Goal: Information Seeking & Learning: Learn about a topic

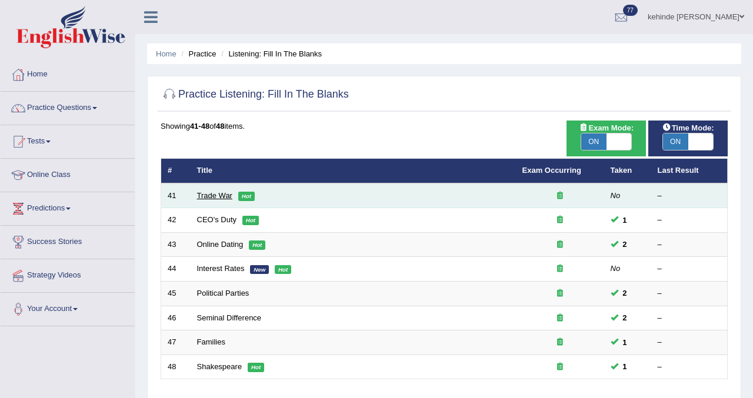
click at [222, 195] on link "Trade War" at bounding box center [214, 195] width 35 height 9
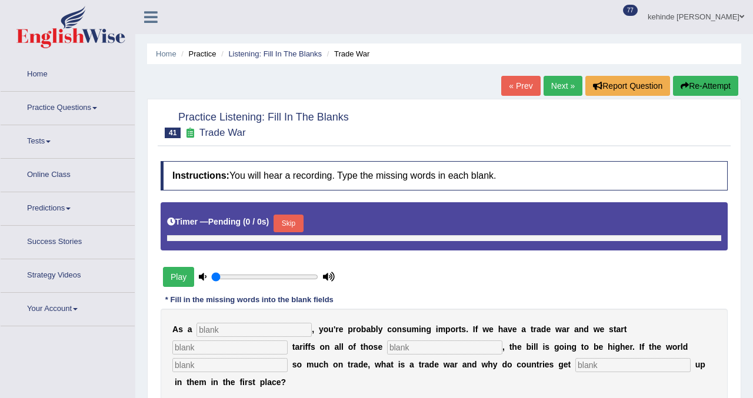
type input "0.85"
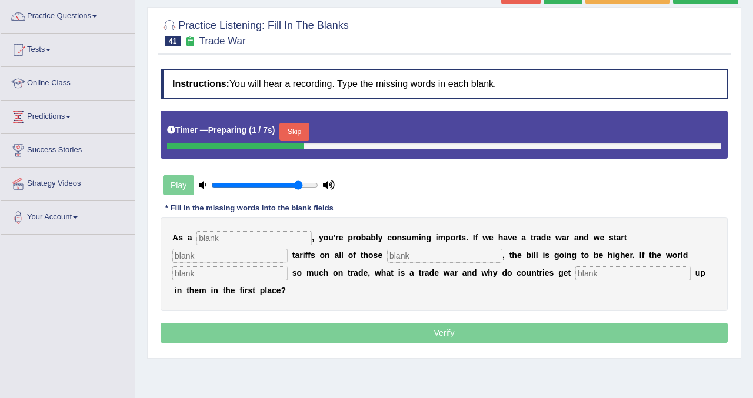
scroll to position [94, 0]
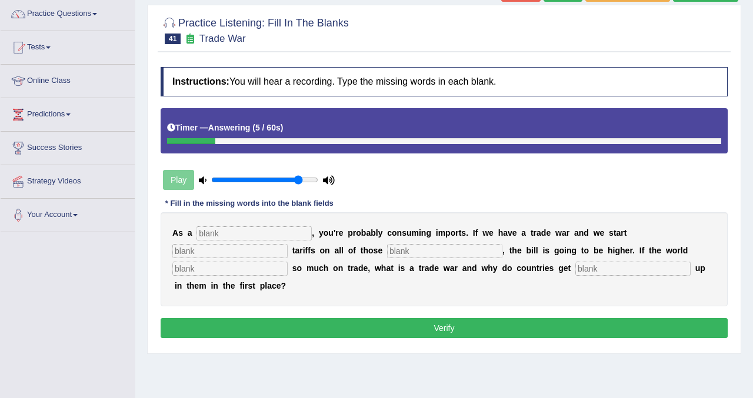
click at [575, 274] on input "text" at bounding box center [632, 269] width 115 height 14
type input "cut"
click at [285, 231] on input "text" at bounding box center [253, 233] width 115 height 14
type input "consumer"
click at [288, 244] on input "text" at bounding box center [229, 251] width 115 height 14
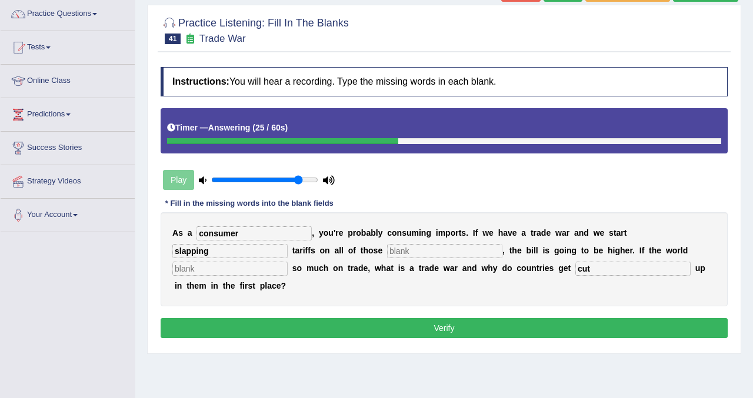
type input "slapping"
click at [325, 259] on div "A s a consumer , y o u ' r e p r o b a b l y c o n s u m i n g i m p o r t s . …" at bounding box center [444, 259] width 567 height 94
click at [387, 253] on input "text" at bounding box center [444, 251] width 115 height 14
type input "imports"
click at [288, 262] on input "text" at bounding box center [229, 269] width 115 height 14
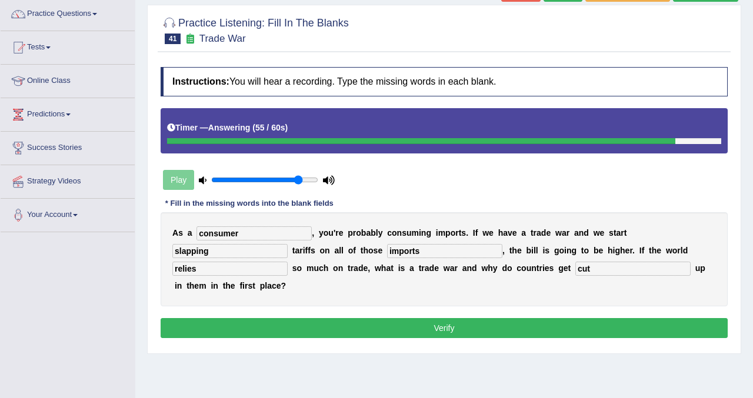
type input "relies"
click at [402, 318] on button "Verify" at bounding box center [444, 328] width 567 height 20
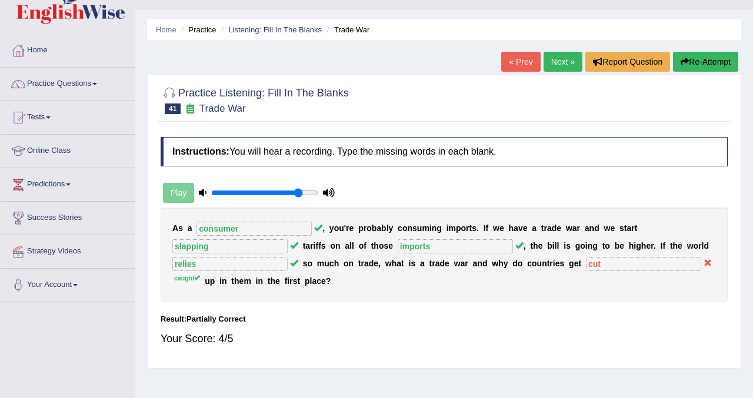
scroll to position [24, 0]
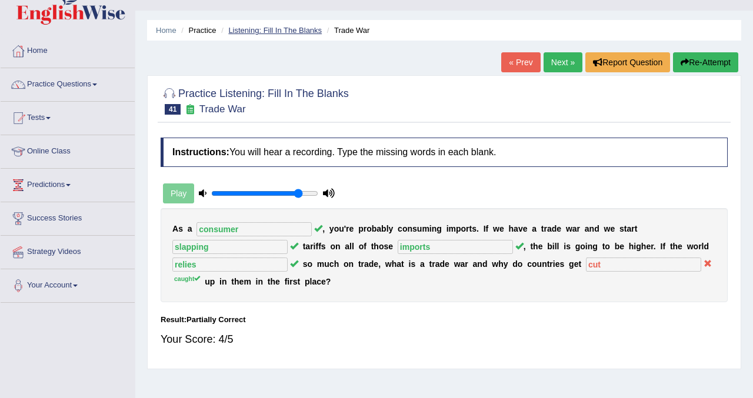
click at [279, 32] on link "Listening: Fill In The Blanks" at bounding box center [275, 30] width 94 height 9
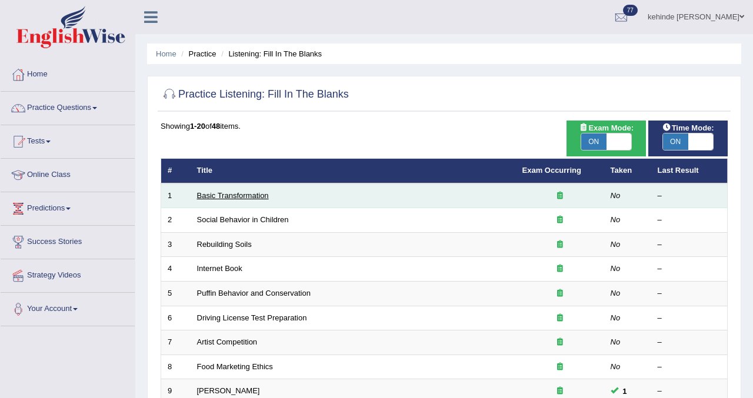
click at [208, 196] on link "Basic Transformation" at bounding box center [233, 195] width 72 height 9
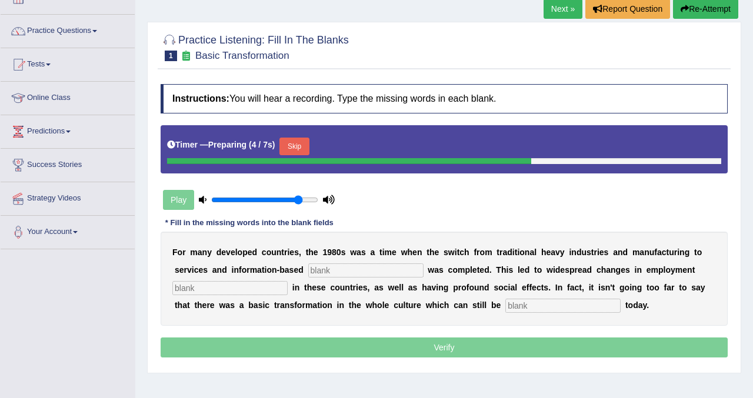
scroll to position [94, 0]
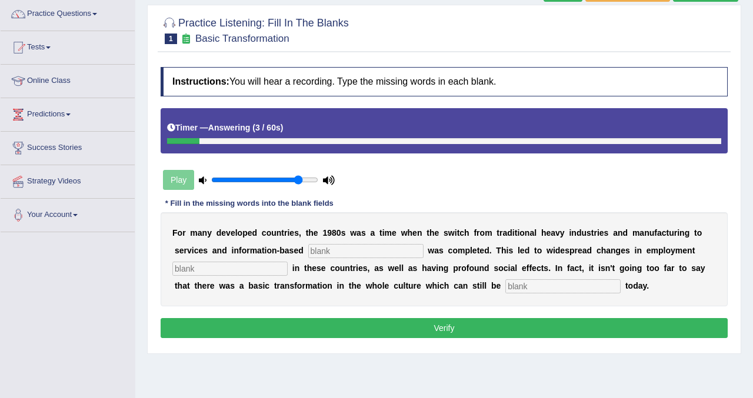
click at [336, 243] on div "F o r m a n y d e v e l o p e d c o u n t r i e s , t h e 1 9 8 0 s w a s a t i…" at bounding box center [444, 259] width 567 height 94
click at [331, 246] on input "text" at bounding box center [365, 251] width 115 height 14
type input "enterprise"
click at [210, 271] on input "text" at bounding box center [229, 269] width 115 height 14
type input "patterns"
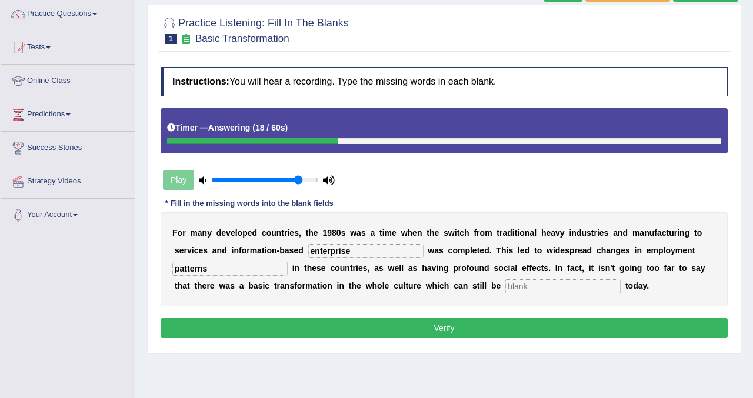
click at [505, 286] on input "text" at bounding box center [562, 286] width 115 height 14
type input "observed"
click at [465, 328] on button "Verify" at bounding box center [444, 328] width 567 height 20
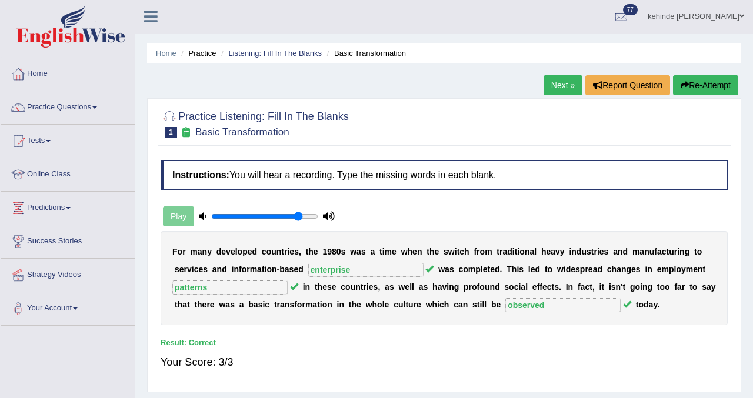
scroll to position [0, 0]
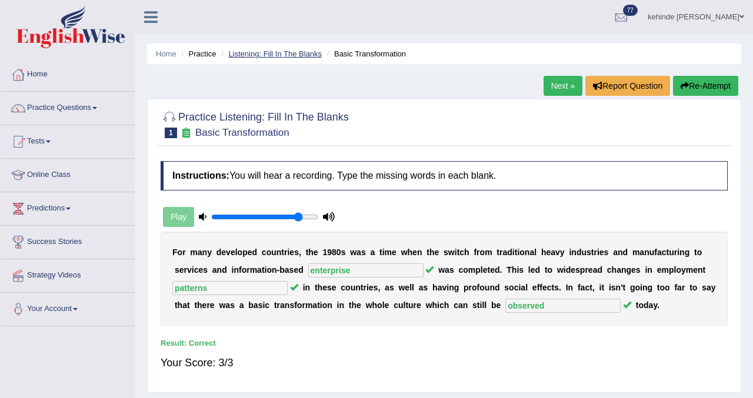
click at [309, 58] on link "Listening: Fill In The Blanks" at bounding box center [275, 53] width 94 height 9
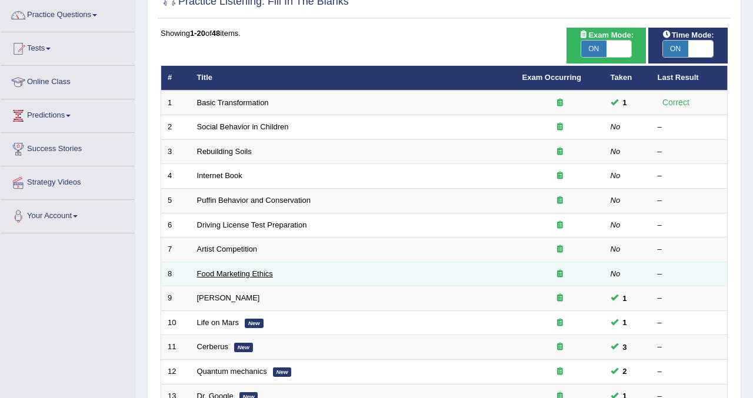
scroll to position [94, 0]
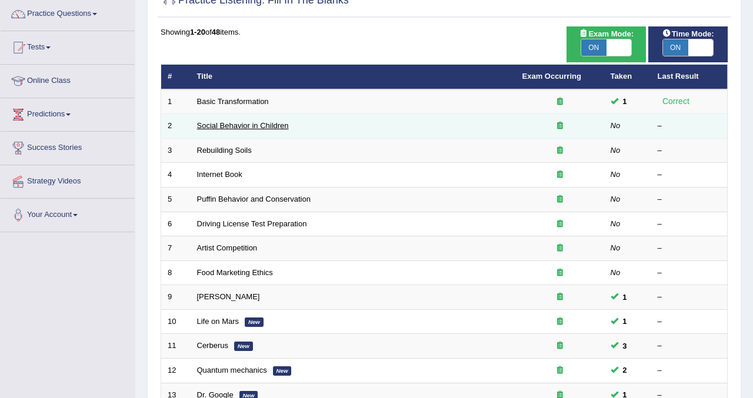
click at [254, 128] on link "Social Behavior in Children" at bounding box center [243, 125] width 92 height 9
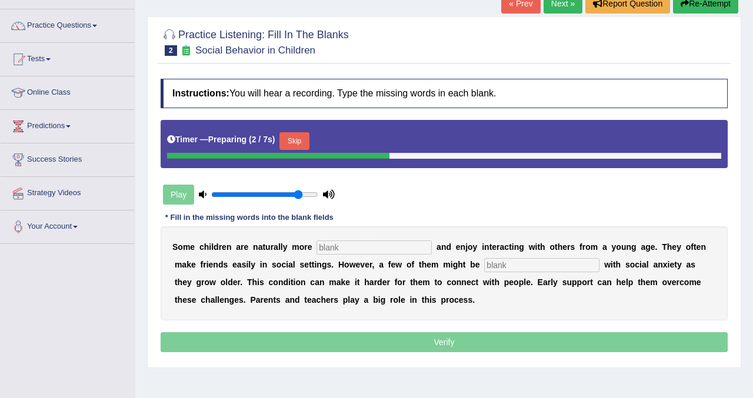
scroll to position [94, 0]
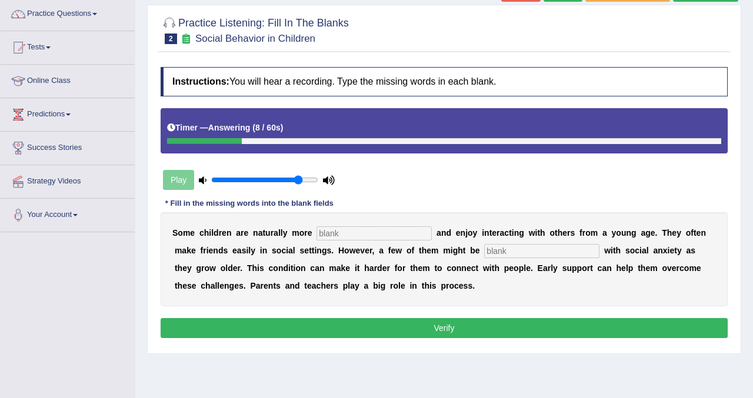
click at [353, 236] on input "text" at bounding box center [373, 233] width 115 height 14
type input "sociable"
click at [488, 256] on input "text" at bounding box center [541, 251] width 115 height 14
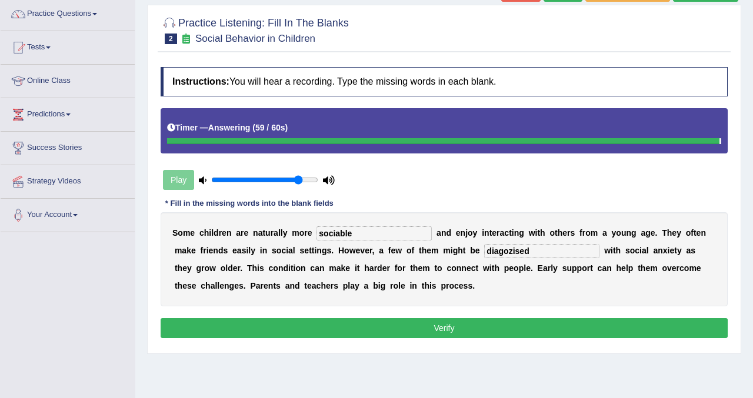
type input "diagozised"
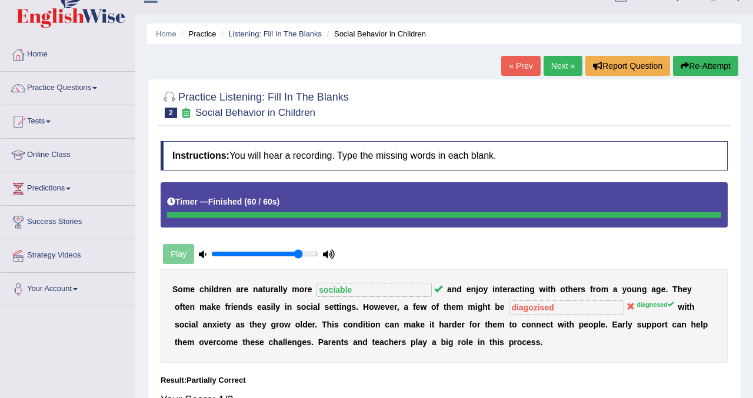
scroll to position [0, 0]
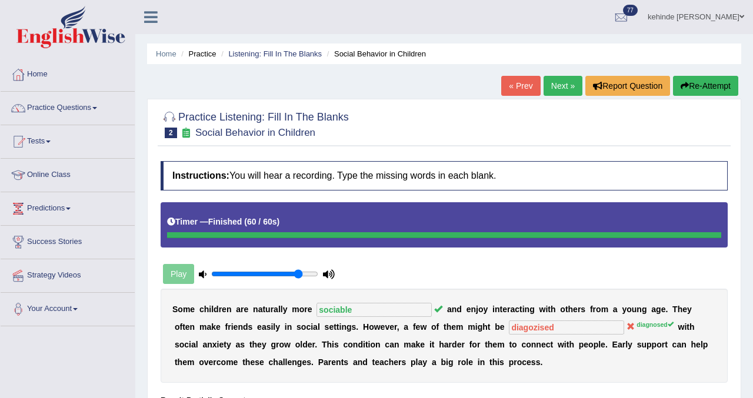
click at [551, 83] on link "Next »" at bounding box center [562, 86] width 39 height 20
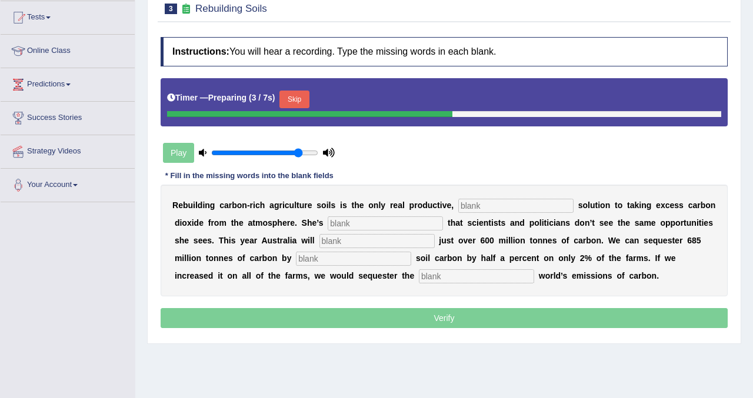
scroll to position [141, 0]
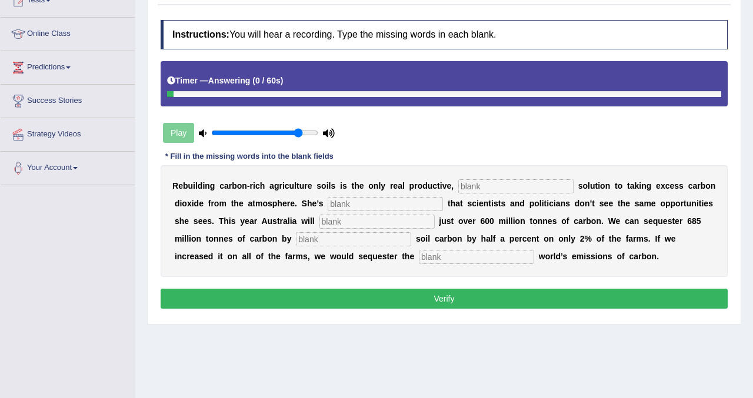
click at [419, 257] on input "text" at bounding box center [476, 257] width 115 height 14
type input "whole"
click at [476, 186] on input "text" at bounding box center [515, 186] width 115 height 14
type input "permanent"
click at [356, 209] on input "text" at bounding box center [385, 204] width 115 height 14
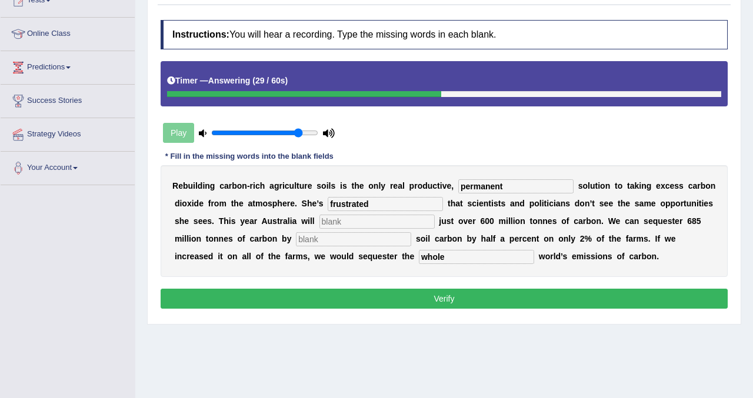
type input "frustrated"
click at [321, 225] on input "text" at bounding box center [376, 222] width 115 height 14
type input "emit"
click at [296, 241] on input "text" at bounding box center [353, 239] width 115 height 14
type input "increasing"
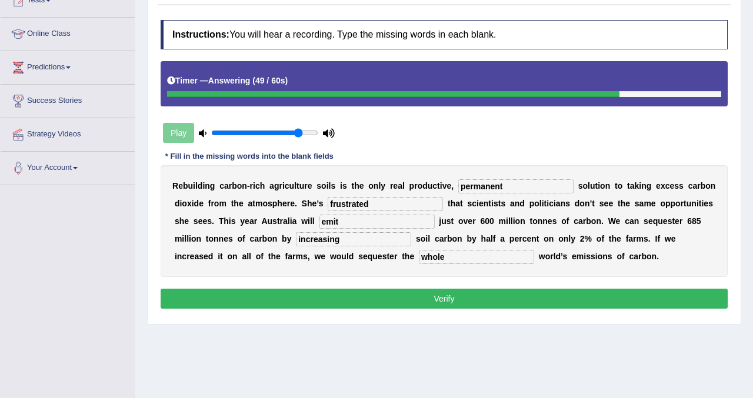
click at [429, 298] on button "Verify" at bounding box center [444, 299] width 567 height 20
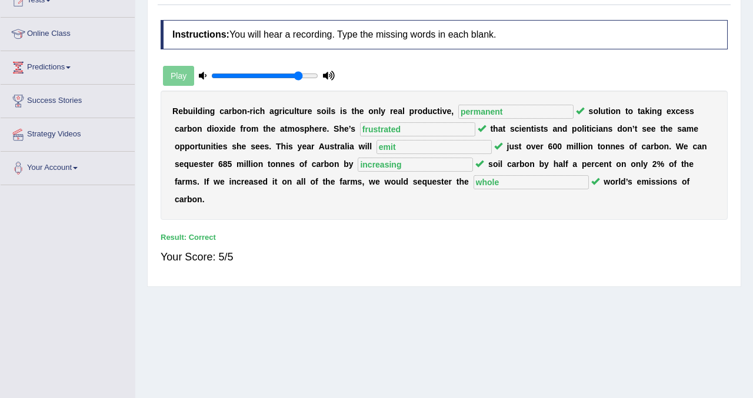
click at [734, 15] on div "Practice Listening: Fill In The Blanks 3 Rebuilding Soils Instructions: You wil…" at bounding box center [444, 122] width 594 height 329
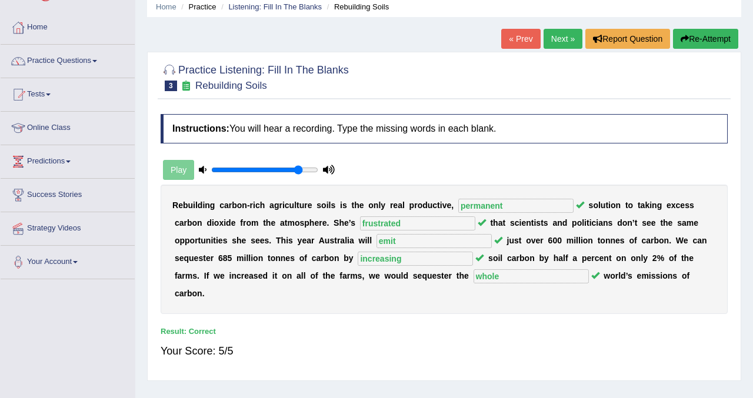
scroll to position [24, 0]
